Goal: Transaction & Acquisition: Obtain resource

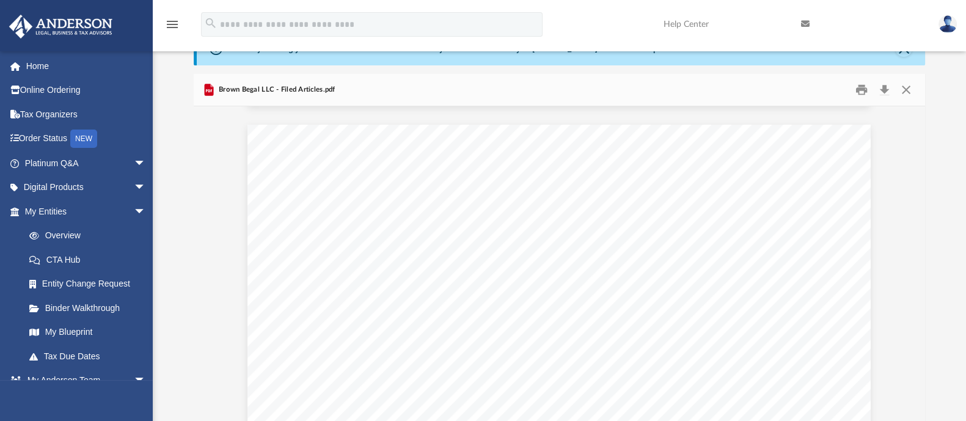
scroll to position [840, 0]
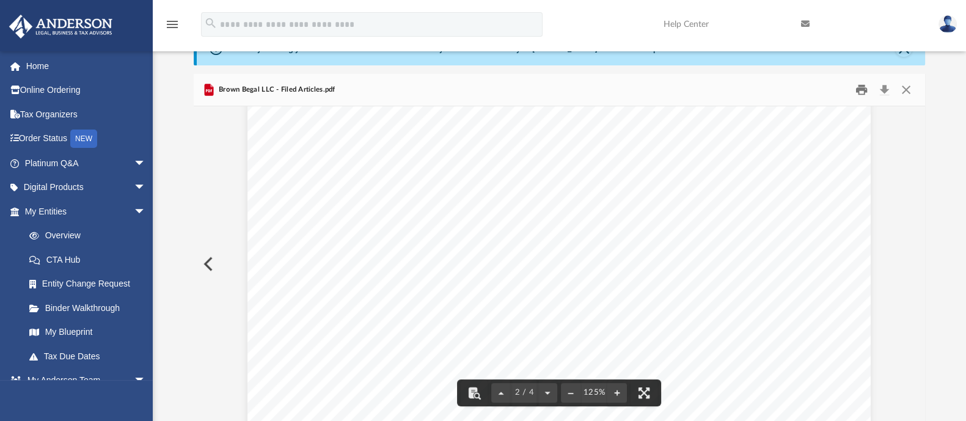
click at [861, 87] on button "Print" at bounding box center [862, 90] width 24 height 19
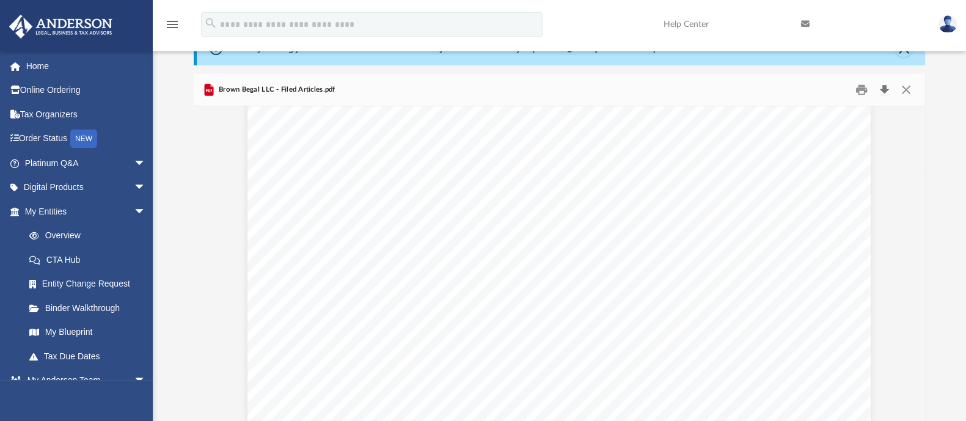
click at [881, 89] on button "Download" at bounding box center [885, 90] width 22 height 19
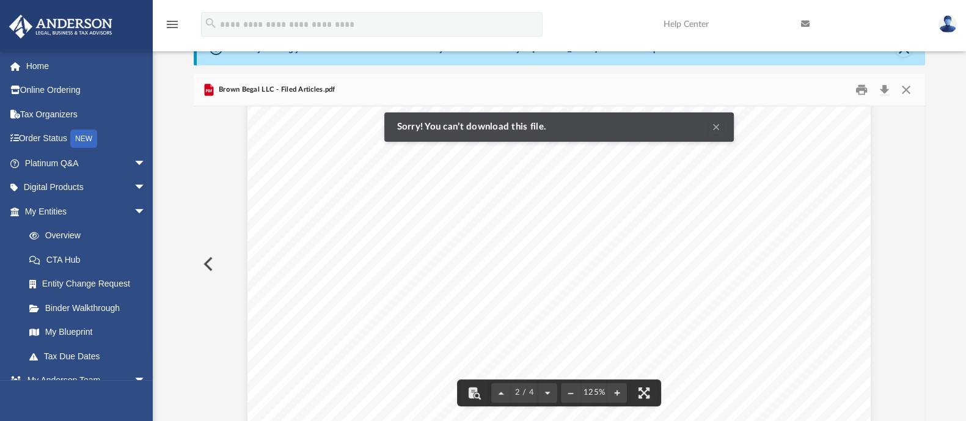
click at [795, 144] on div at bounding box center [560, 144] width 732 height 1
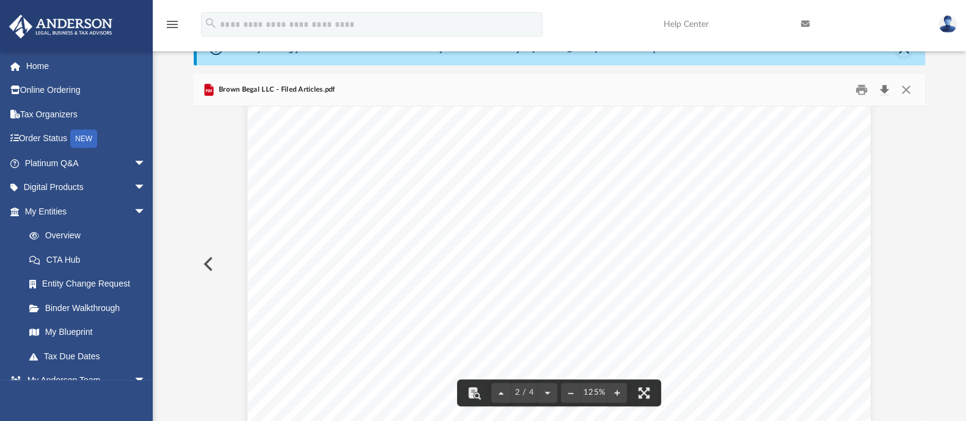
click at [887, 88] on button "Download" at bounding box center [885, 90] width 22 height 19
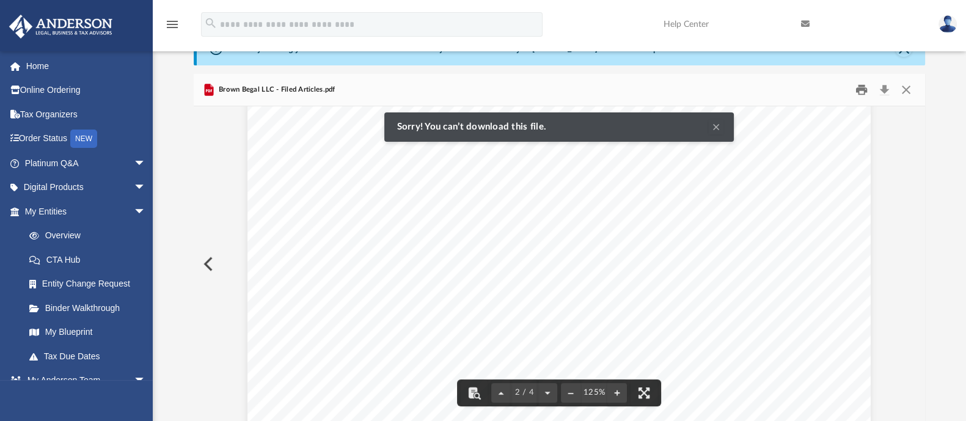
click at [864, 91] on button "Print" at bounding box center [862, 90] width 24 height 19
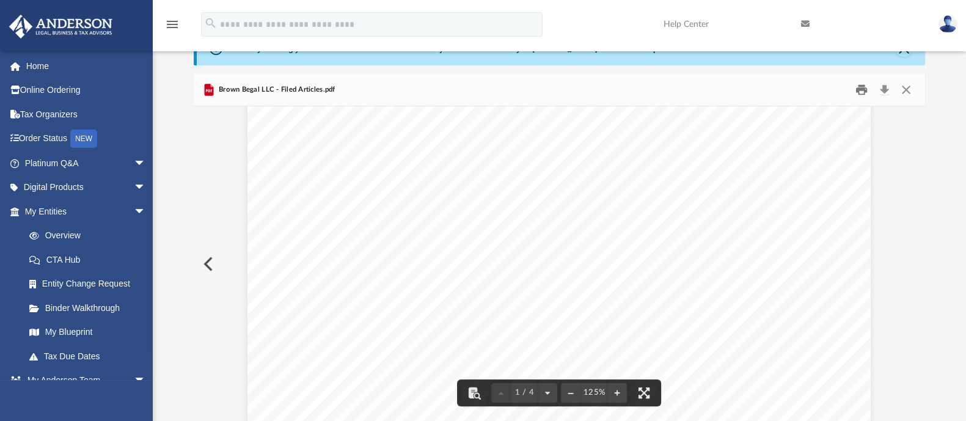
scroll to position [305, 0]
click at [212, 265] on button "Preview" at bounding box center [207, 264] width 27 height 34
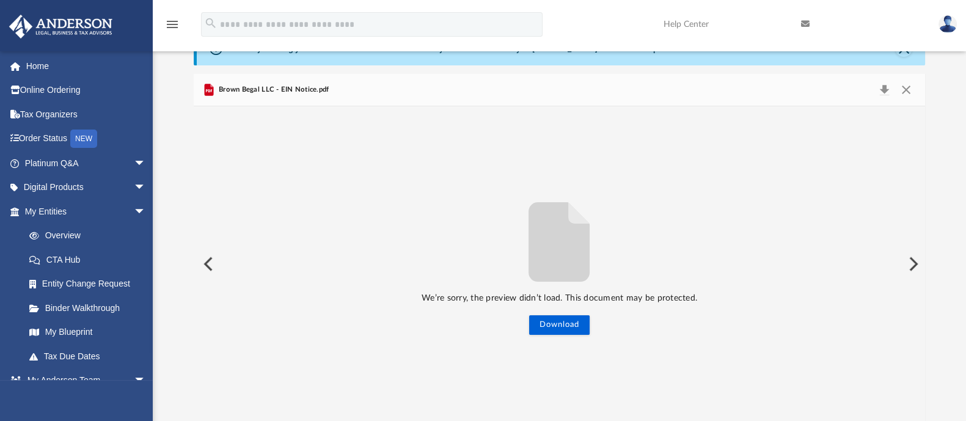
click at [211, 268] on button "Preview" at bounding box center [207, 264] width 27 height 34
click at [211, 267] on div "We’re sorry, the preview didn’t load. This document may be protected. Download" at bounding box center [560, 264] width 732 height 142
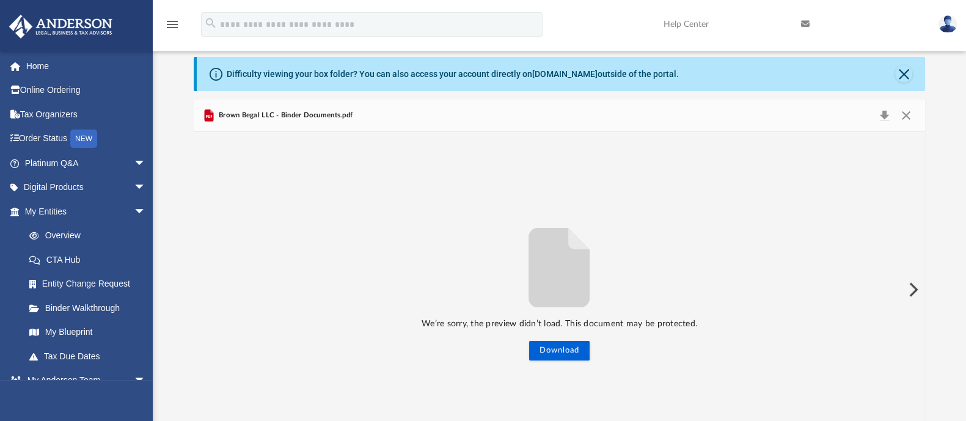
scroll to position [0, 0]
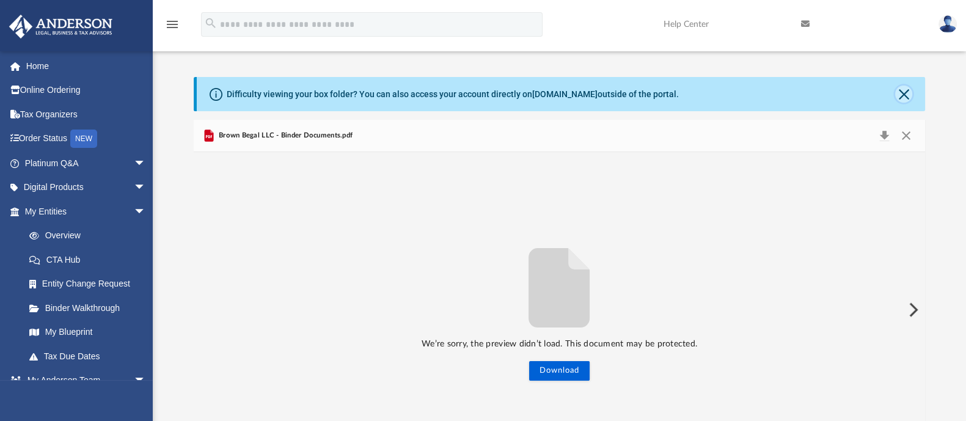
click at [902, 95] on button "Close" at bounding box center [903, 94] width 17 height 17
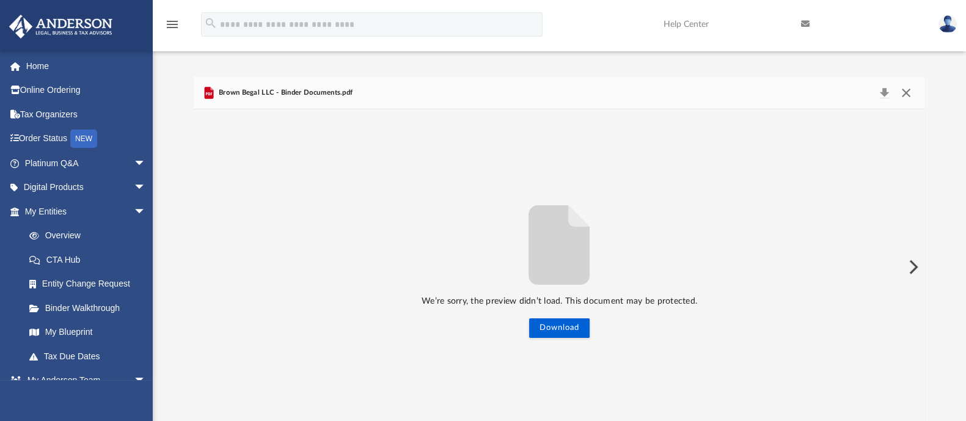
click at [905, 92] on button "Close" at bounding box center [906, 92] width 22 height 17
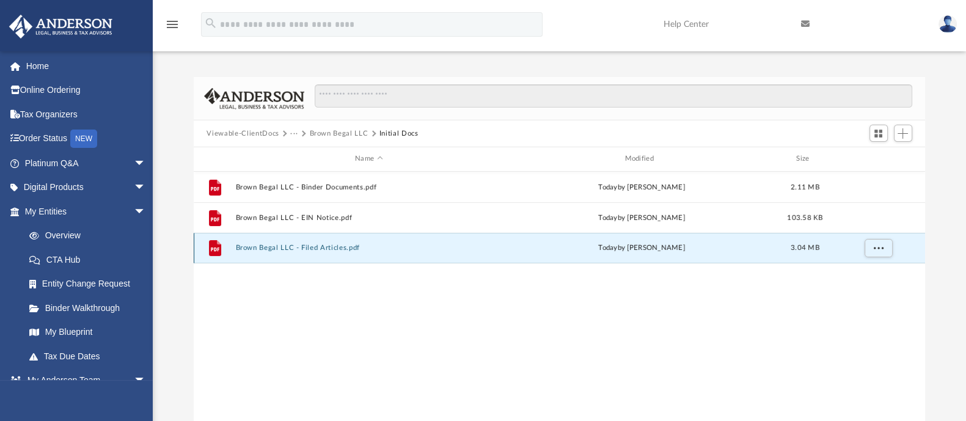
click at [338, 246] on button "Brown Begal LLC - Filed Articles.pdf" at bounding box center [368, 248] width 267 height 8
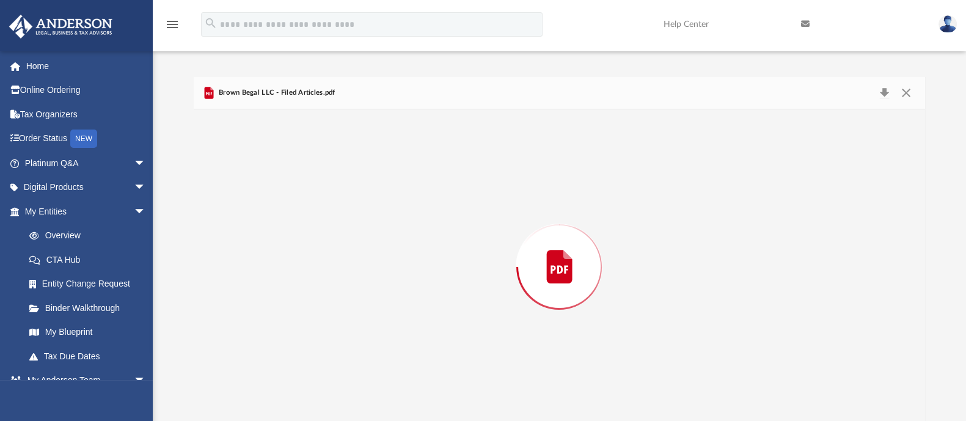
scroll to position [3, 0]
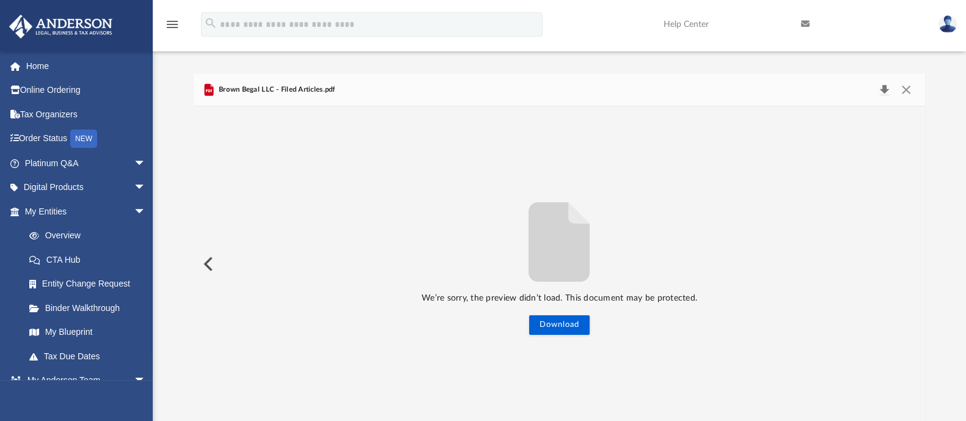
click at [885, 87] on button "Download" at bounding box center [885, 89] width 22 height 17
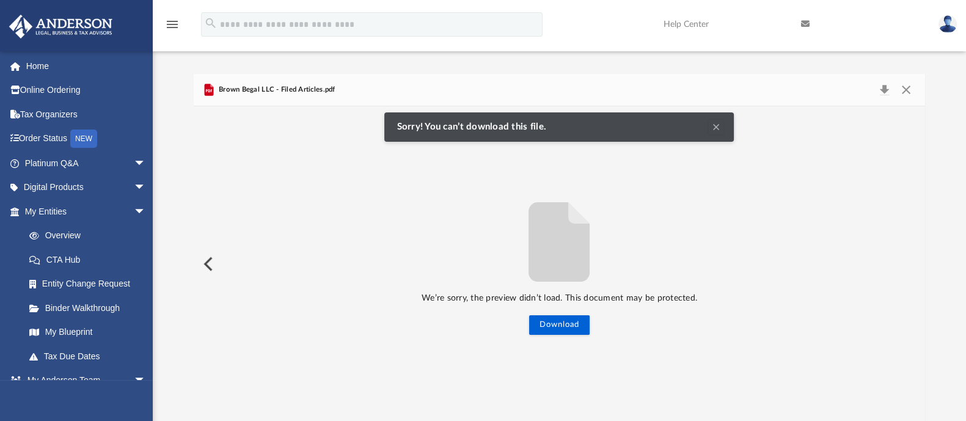
click at [715, 127] on button "Clear Notification" at bounding box center [716, 127] width 15 height 15
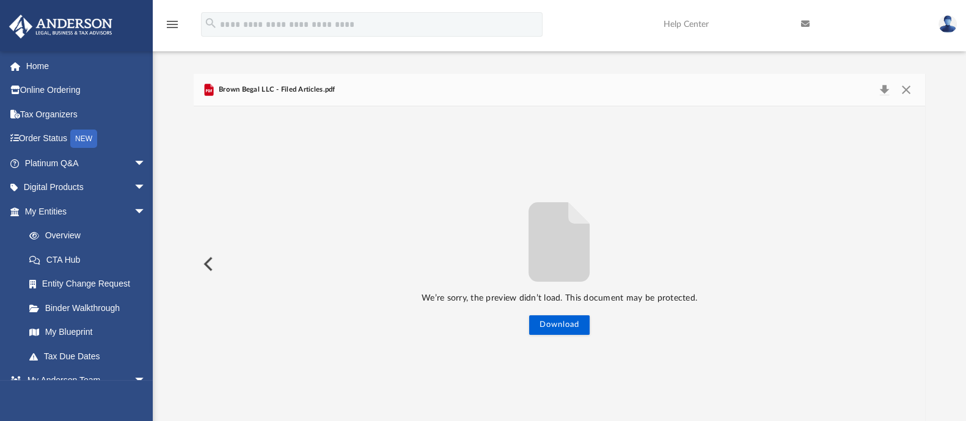
click at [202, 262] on button "Preview" at bounding box center [207, 264] width 27 height 34
click at [906, 89] on button "Close" at bounding box center [906, 89] width 22 height 17
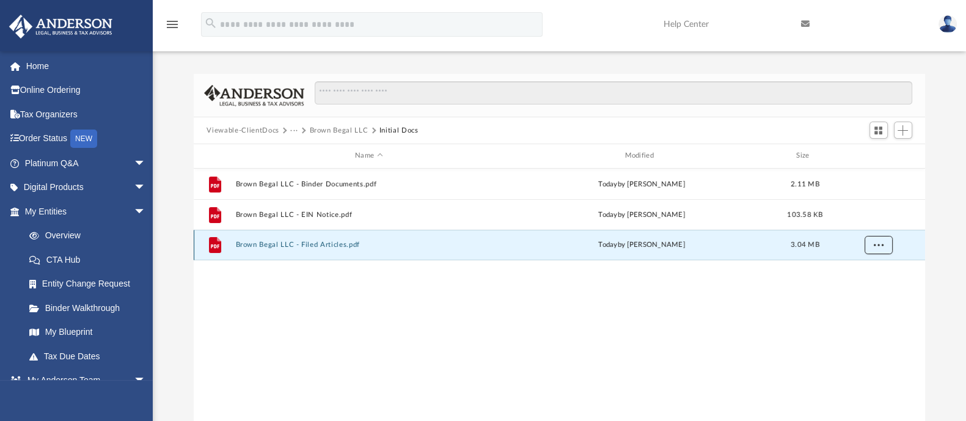
click at [884, 246] on button "More options" at bounding box center [878, 245] width 28 height 18
click at [875, 290] on li "Download" at bounding box center [867, 288] width 35 height 13
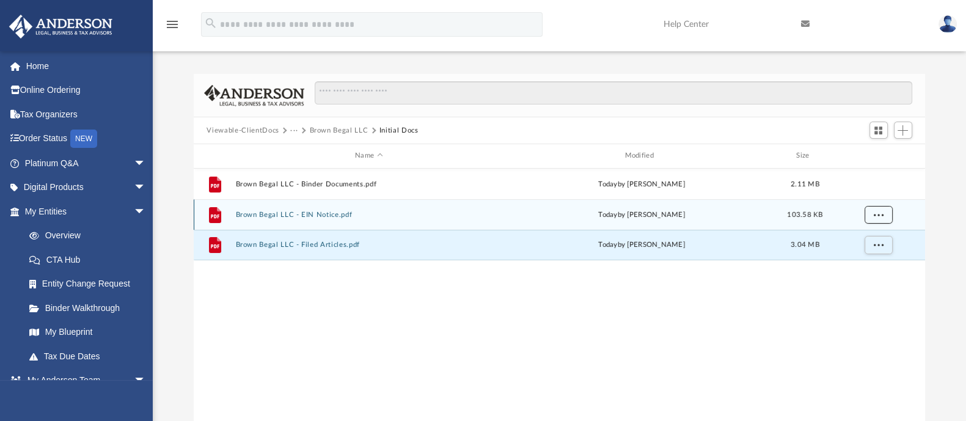
click at [877, 217] on span "More options" at bounding box center [878, 214] width 10 height 7
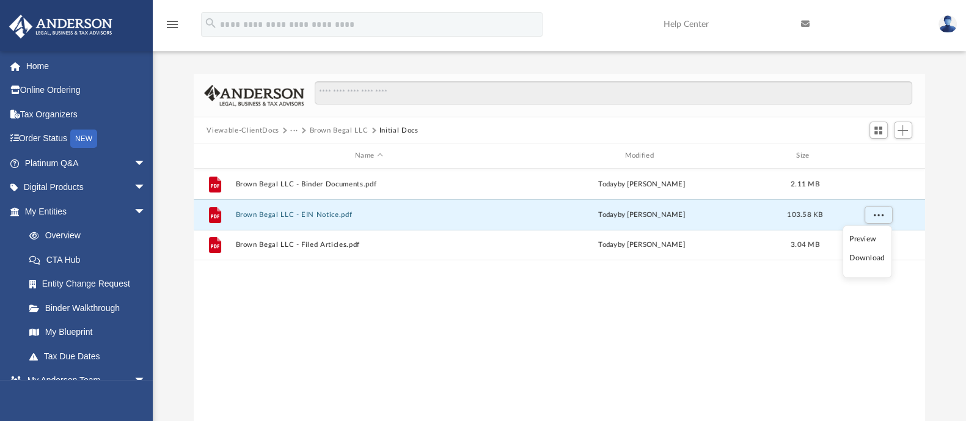
click at [866, 258] on li "Download" at bounding box center [867, 258] width 35 height 13
click at [876, 209] on button "More options" at bounding box center [878, 214] width 28 height 18
click at [867, 236] on li "Preview" at bounding box center [867, 239] width 35 height 13
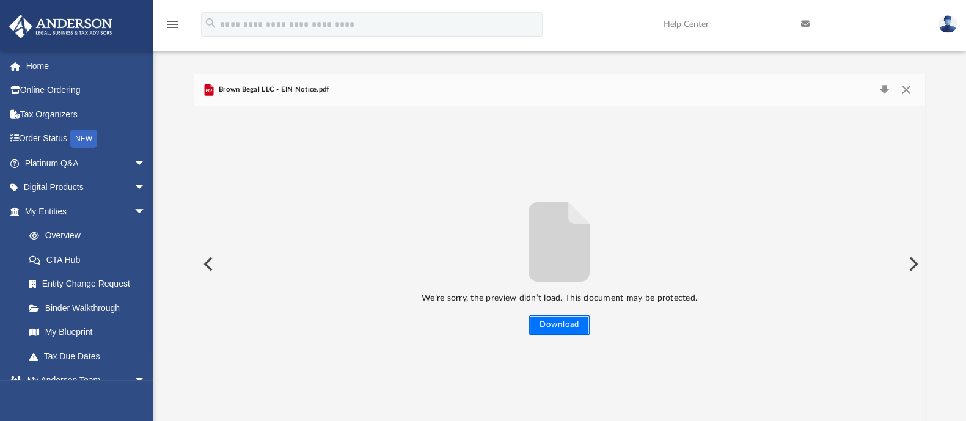
click at [561, 322] on button "Download" at bounding box center [559, 325] width 61 height 20
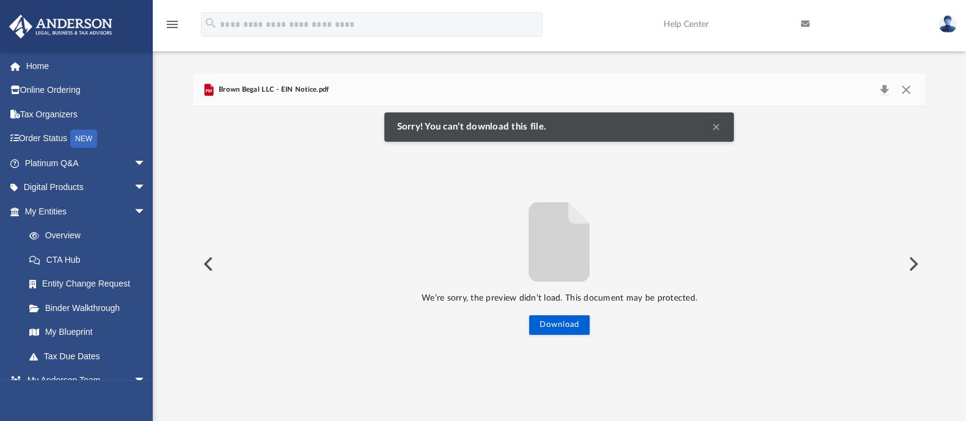
click at [717, 127] on button "Clear Notification" at bounding box center [716, 127] width 15 height 15
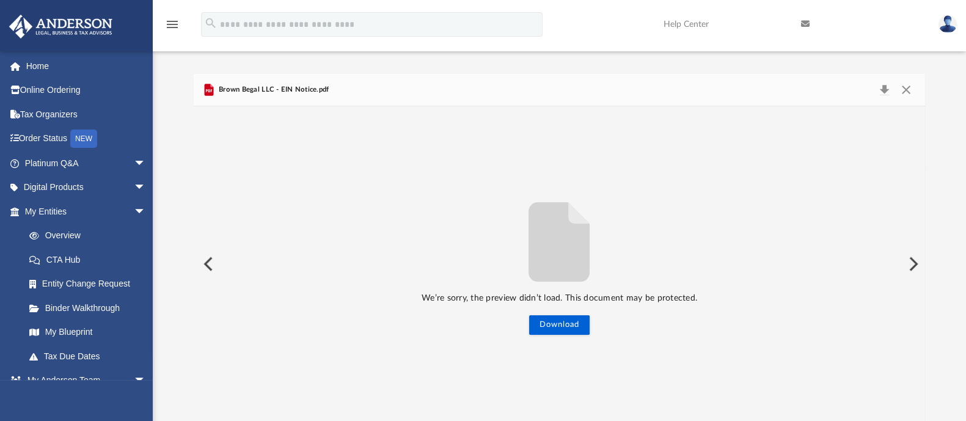
click at [210, 262] on button "Preview" at bounding box center [207, 264] width 27 height 34
click at [55, 212] on link "My Entities arrow_drop_down" at bounding box center [87, 211] width 156 height 24
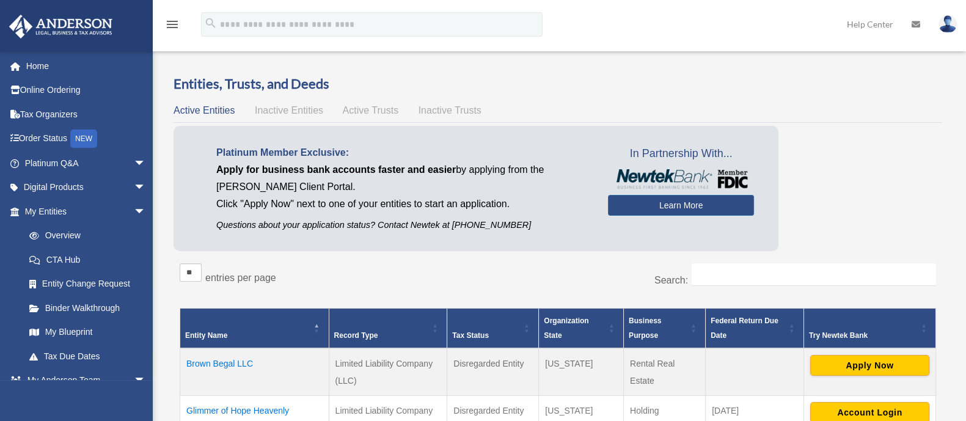
scroll to position [152, 0]
